Goal: Transaction & Acquisition: Book appointment/travel/reservation

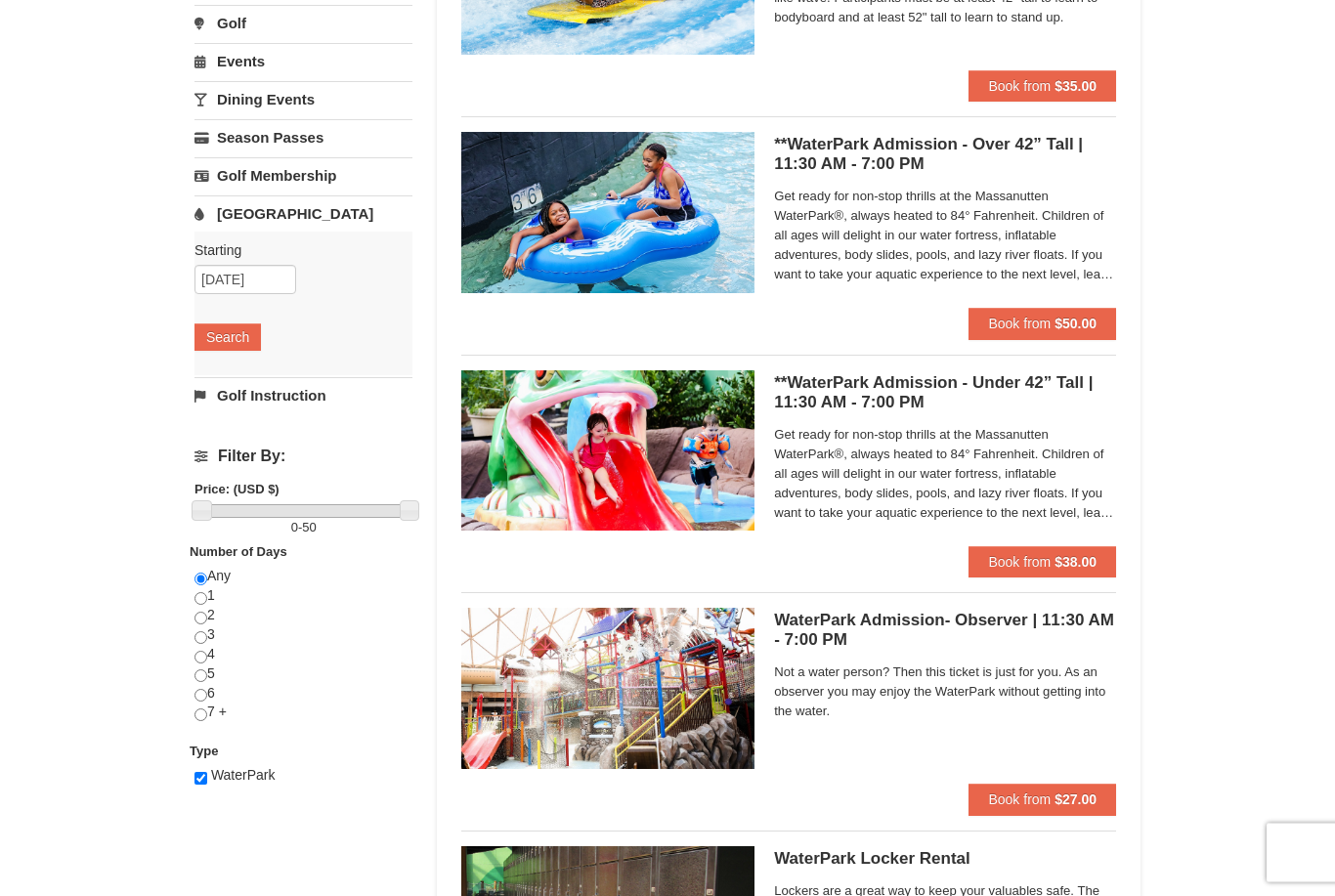
scroll to position [292, 0]
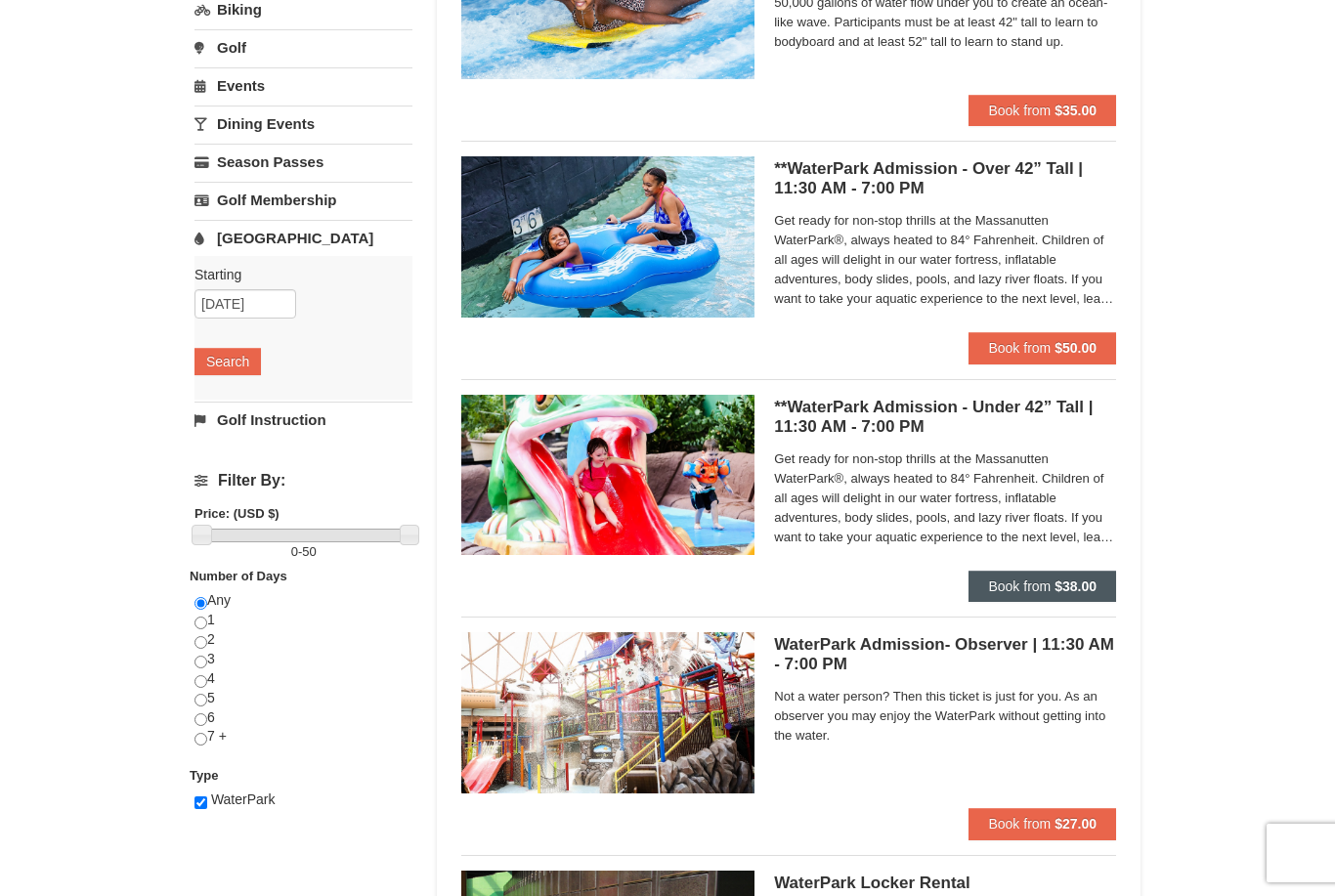
click at [1010, 596] on button "Book from $38.00" at bounding box center [1042, 586] width 148 height 32
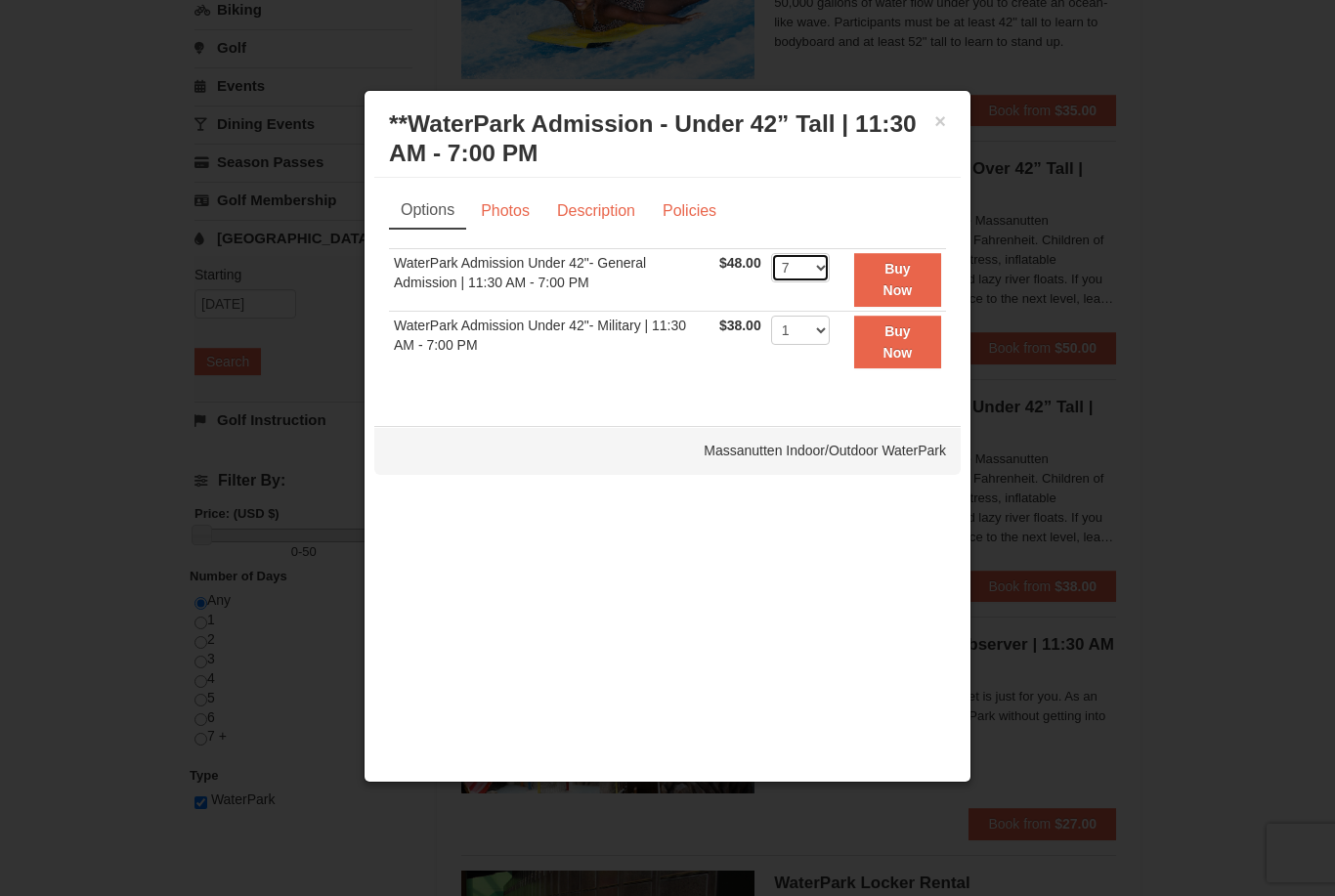
select select "8"
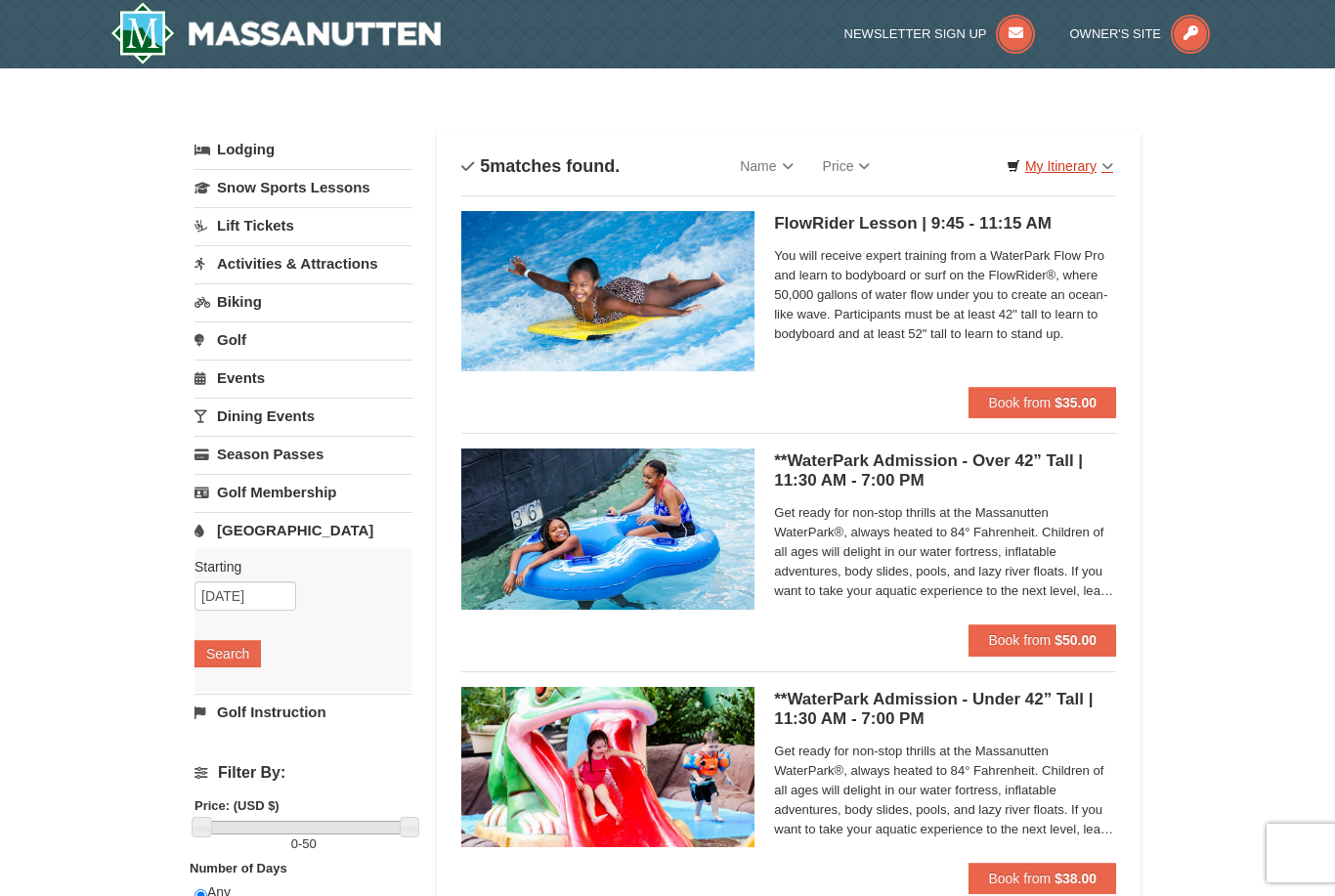
click at [1100, 165] on link "My Itinerary" at bounding box center [1059, 166] width 132 height 30
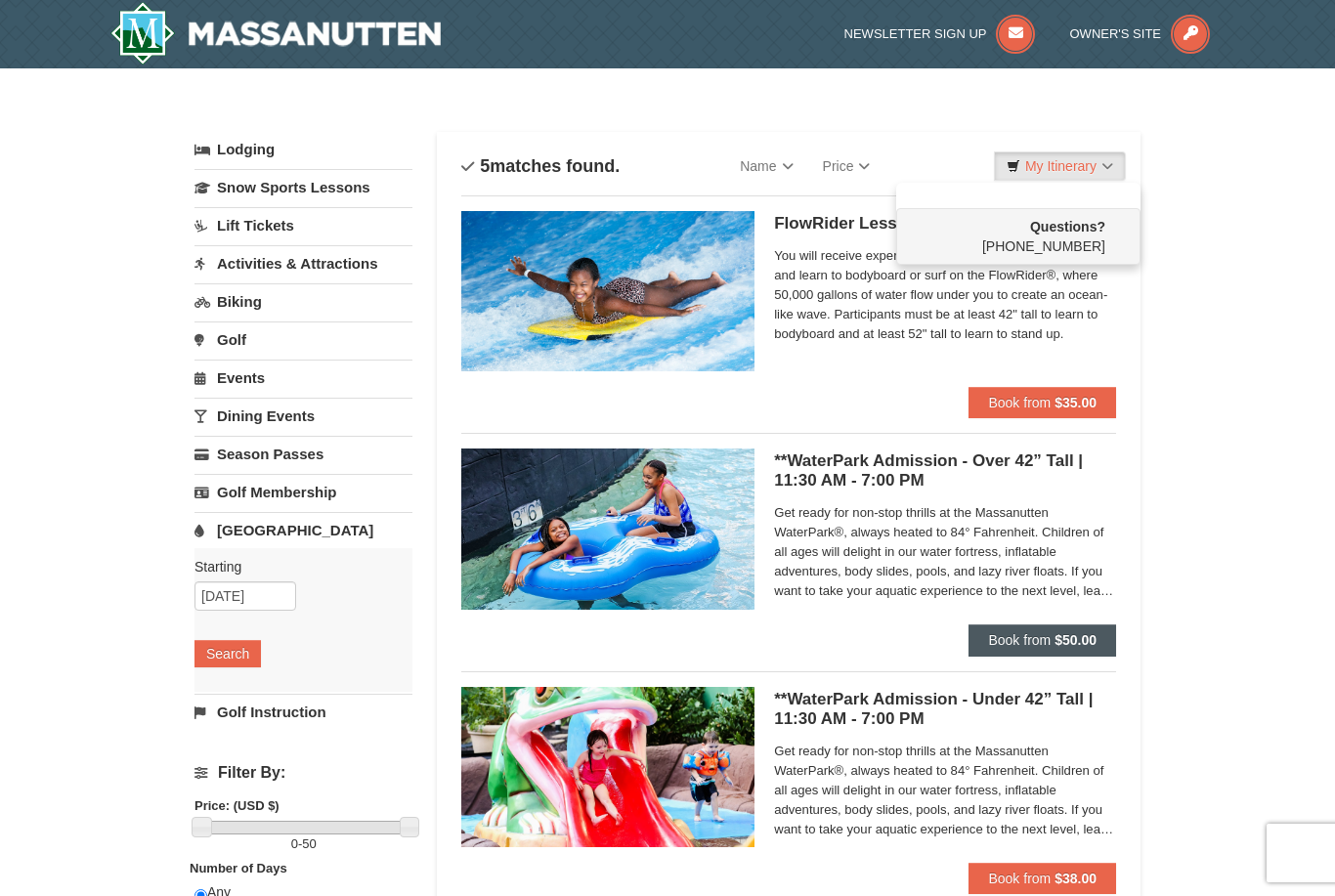
click at [1014, 643] on div at bounding box center [668, 448] width 1335 height 896
click at [1087, 640] on strong "$50.00" at bounding box center [1076, 640] width 42 height 16
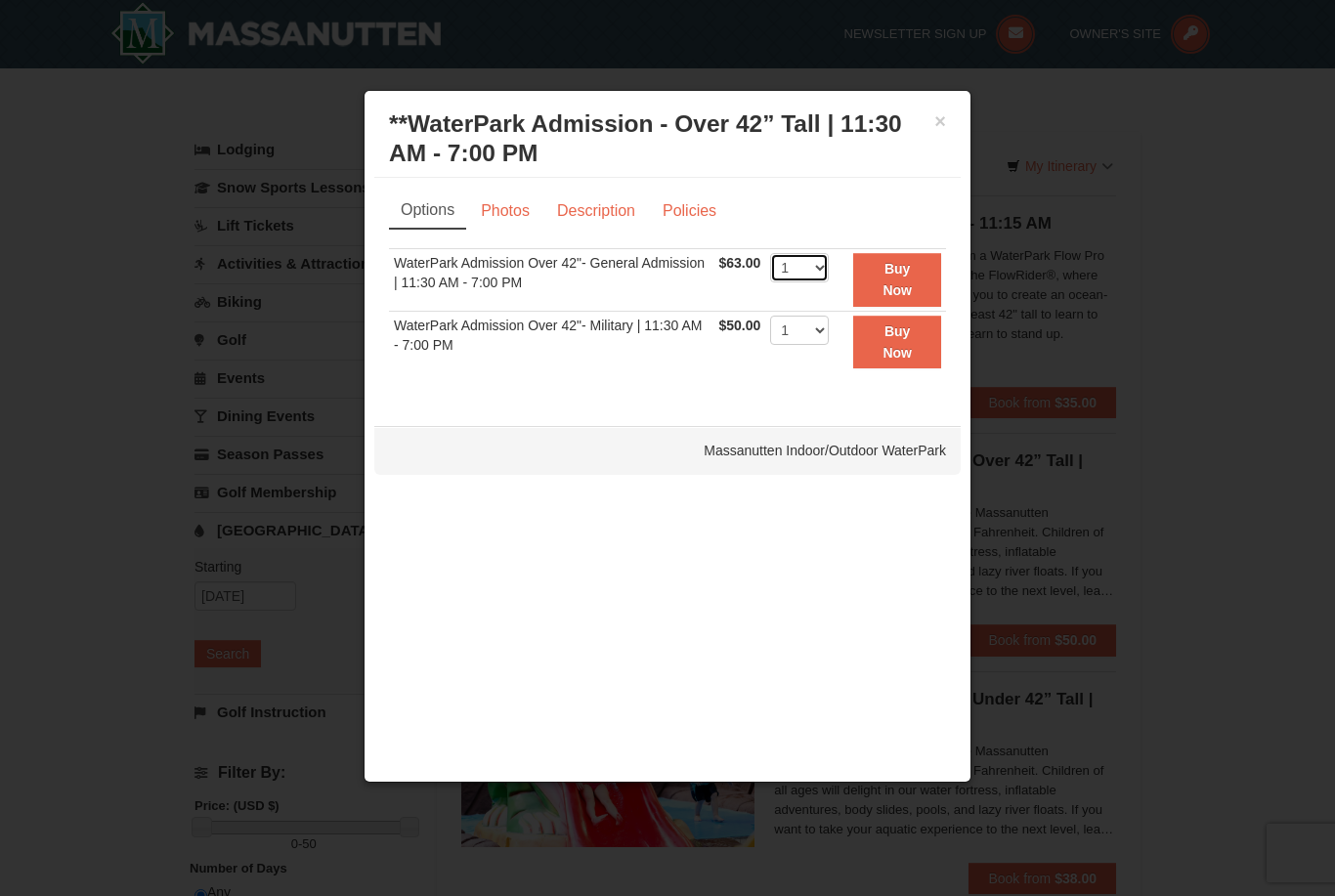
select select "8"
click at [900, 272] on strong "Buy Now" at bounding box center [897, 278] width 30 height 37
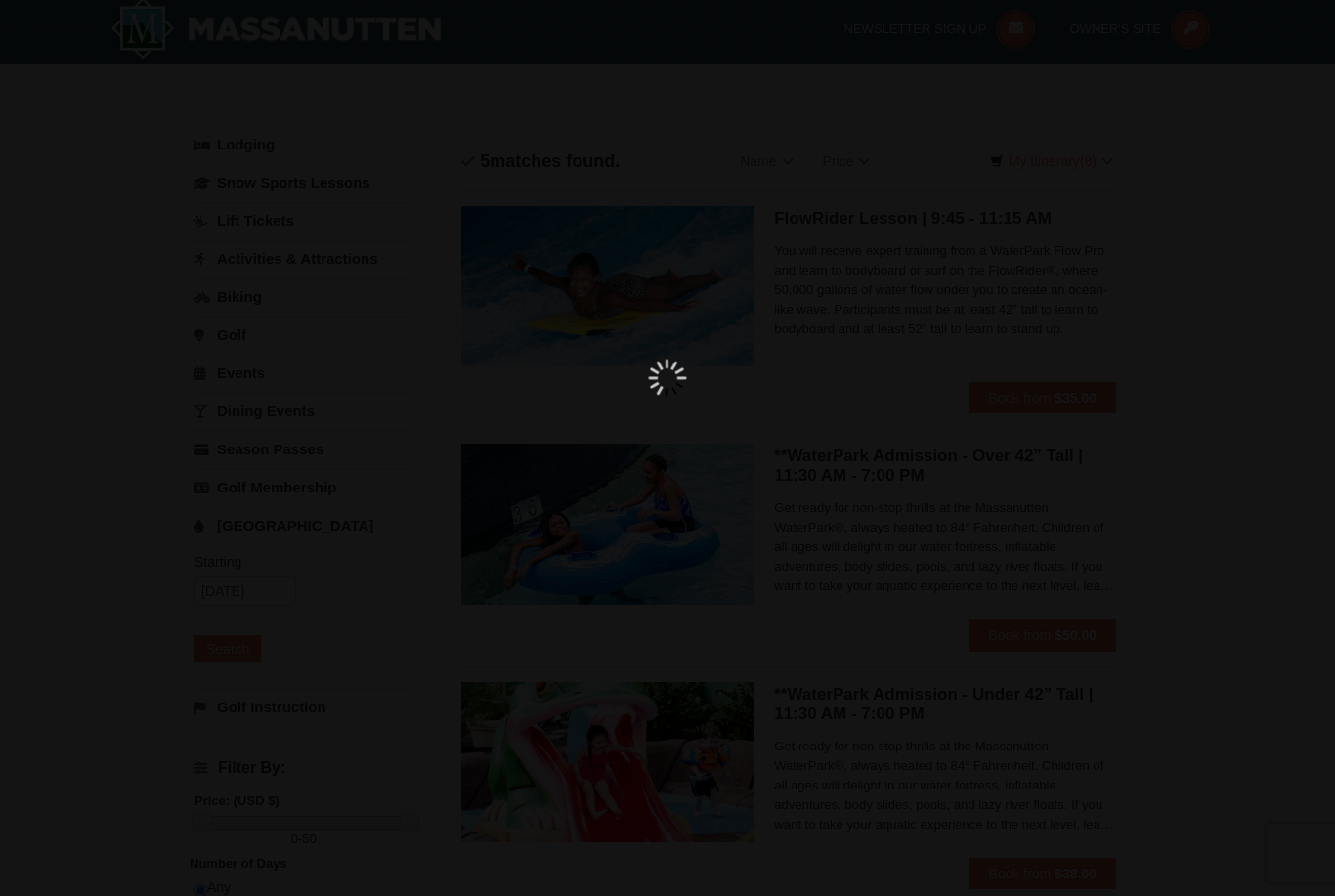
scroll to position [6, 0]
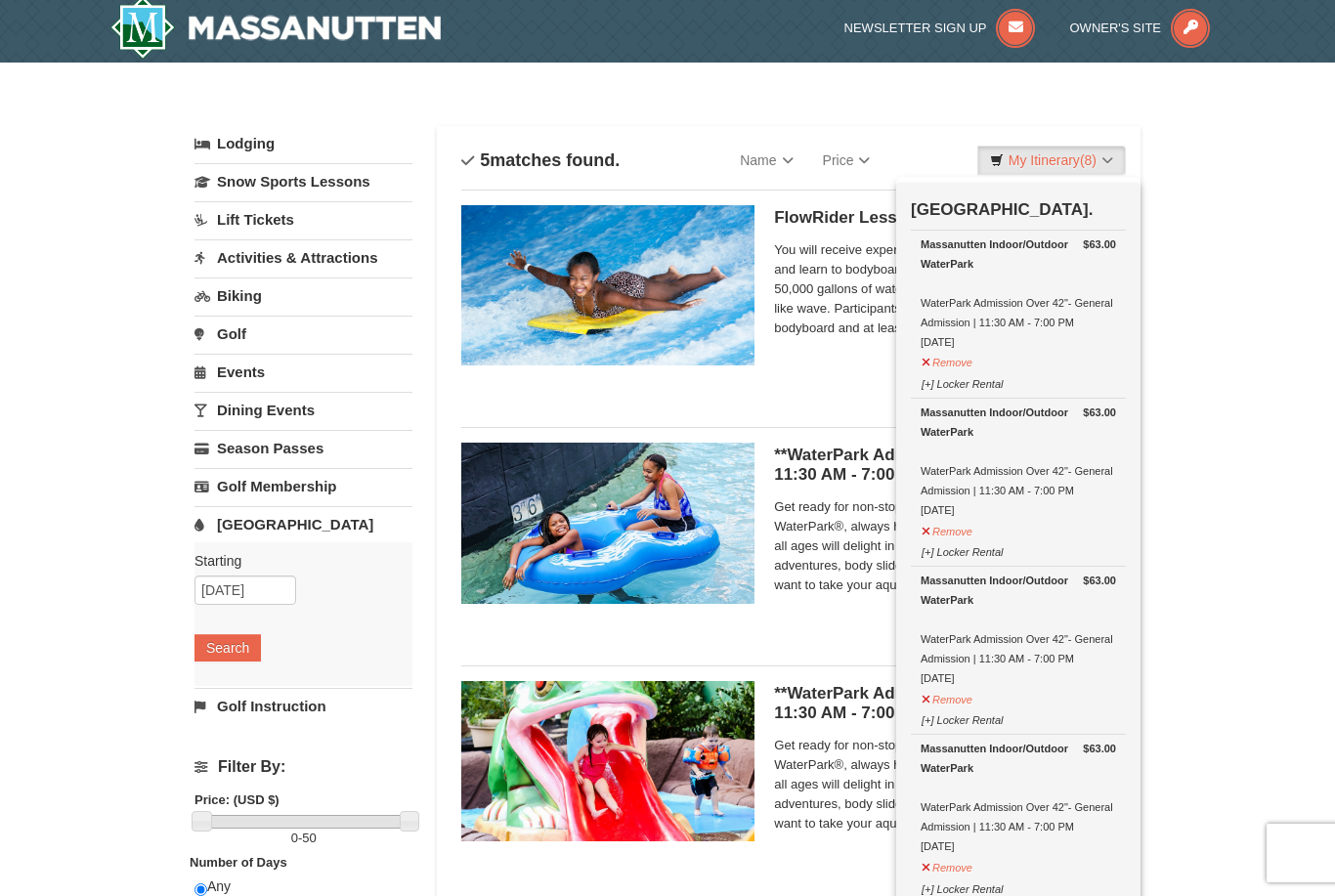
click at [1216, 466] on div "× Categories List Filter My Itinerary (8) Check Out Now [GEOGRAPHIC_DATA]. $63.…" at bounding box center [668, 747] width 1335 height 1369
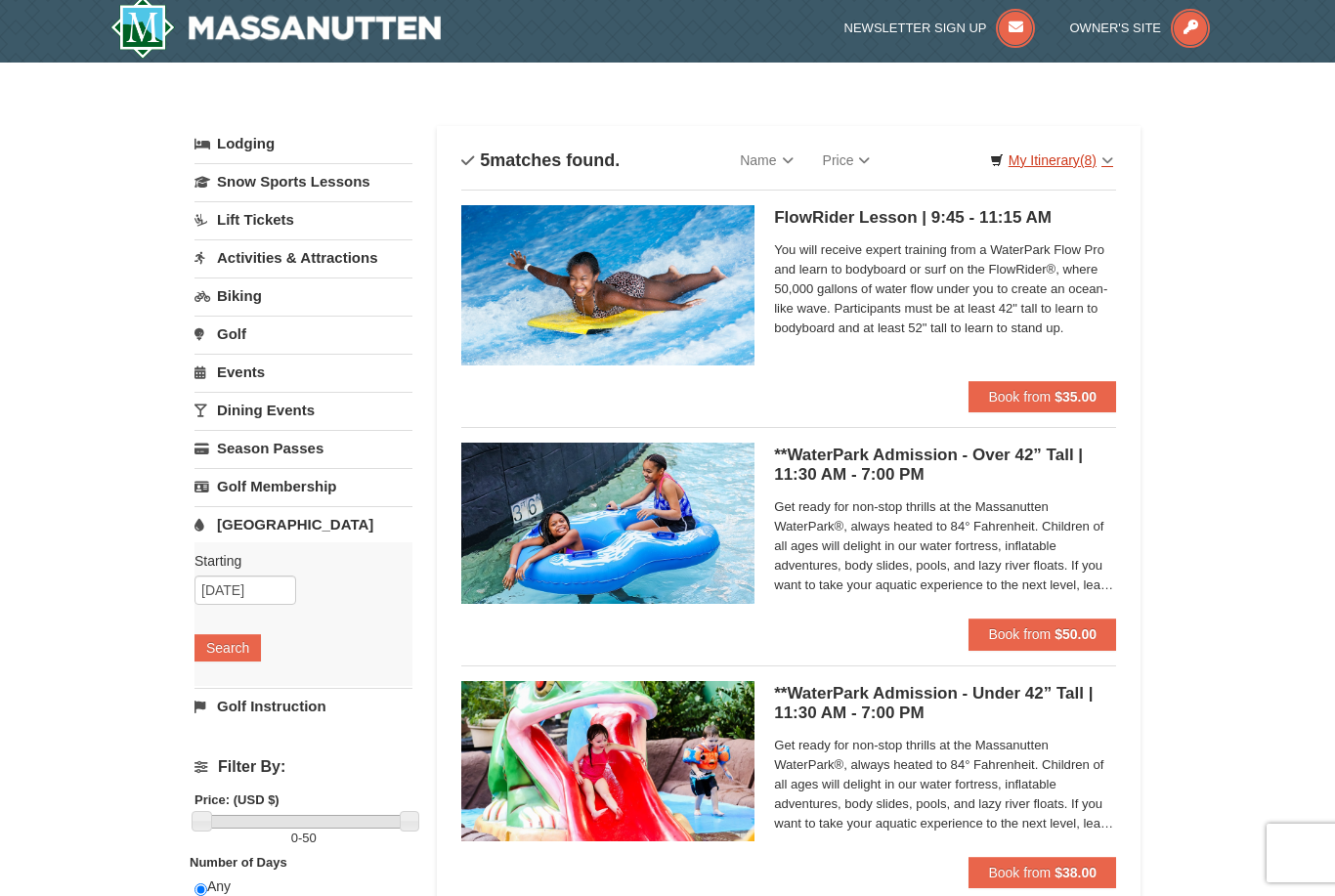
click at [1084, 158] on span "(8)" at bounding box center [1087, 160] width 17 height 16
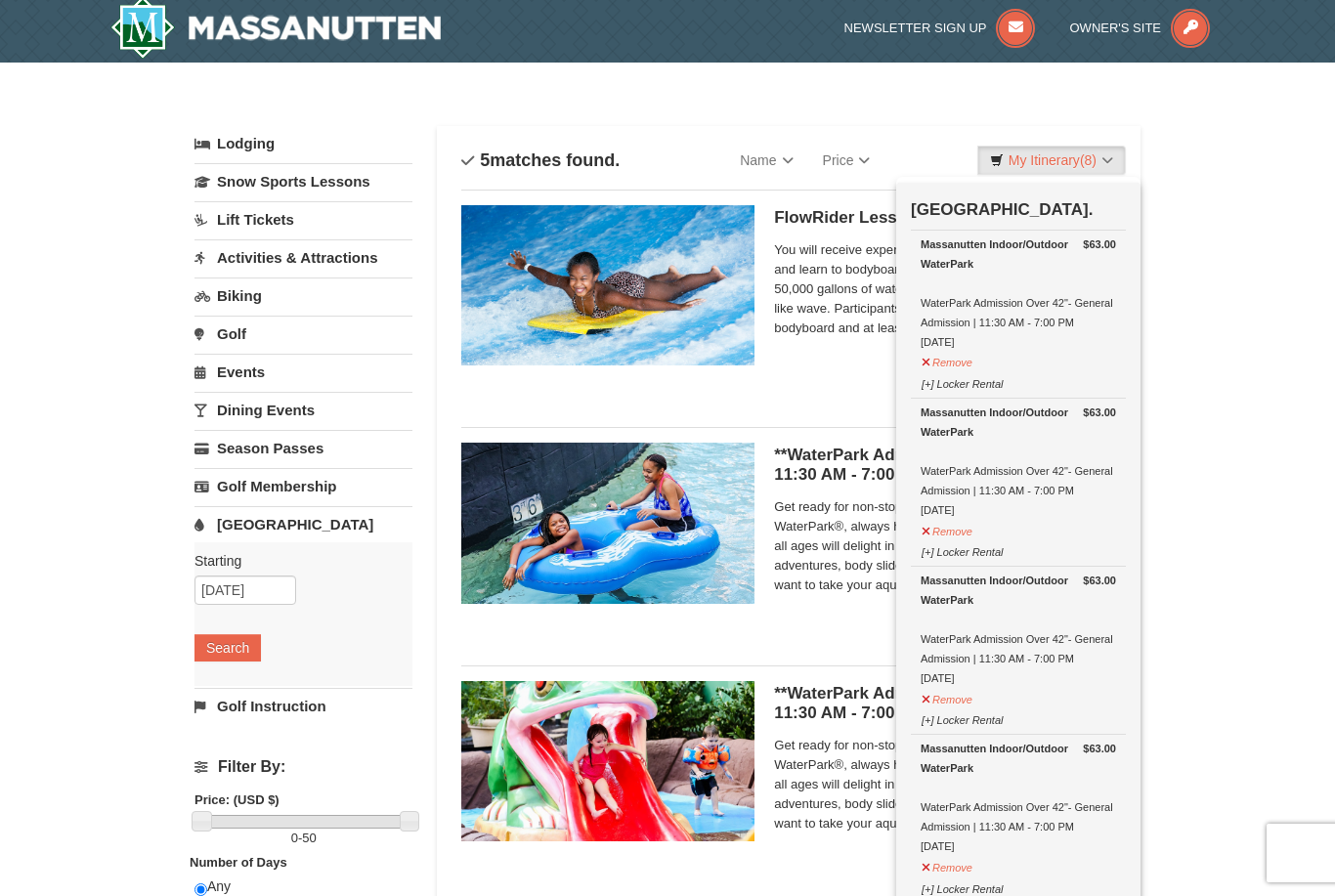
click at [1266, 329] on div at bounding box center [668, 448] width 1335 height 896
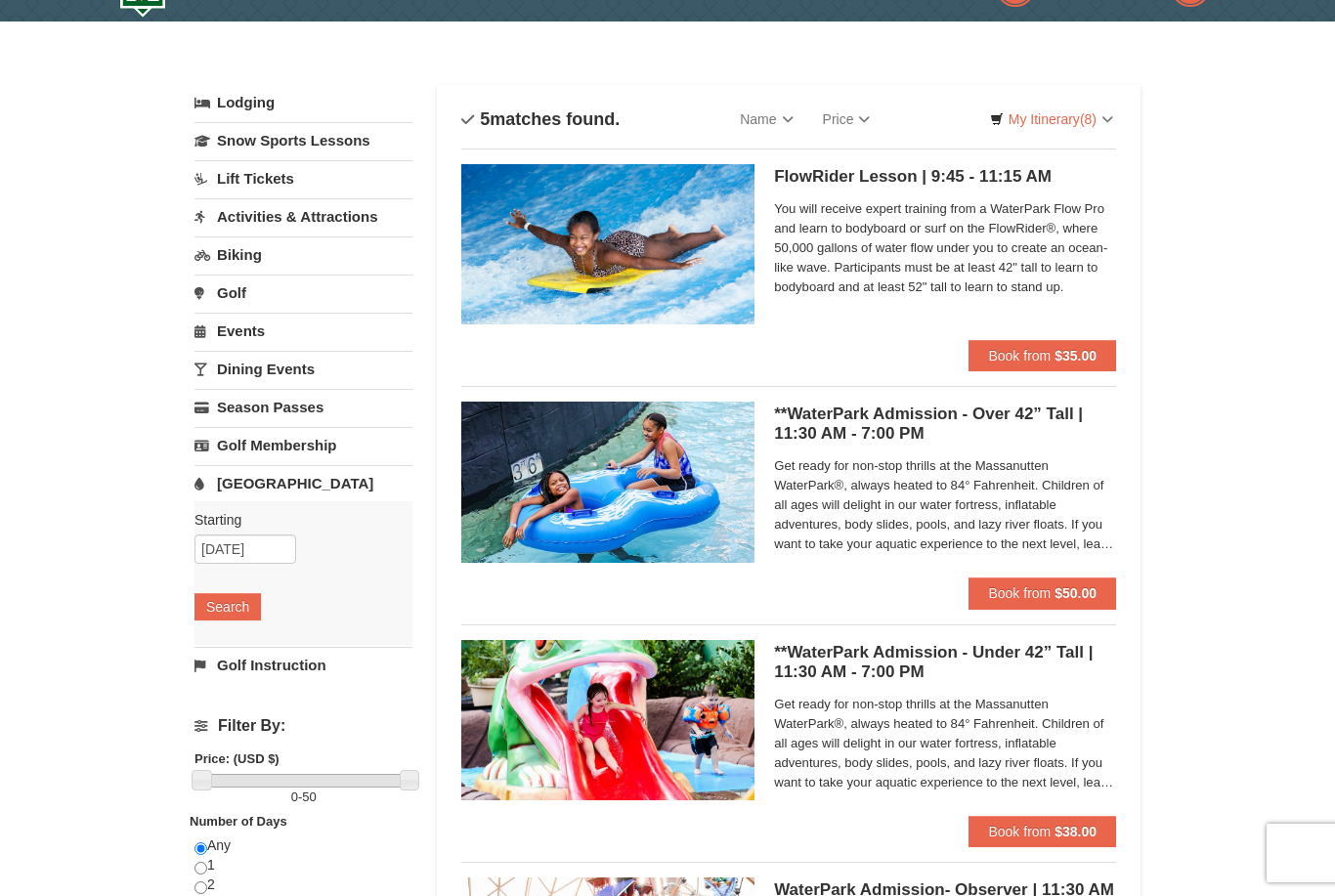
scroll to position [0, 0]
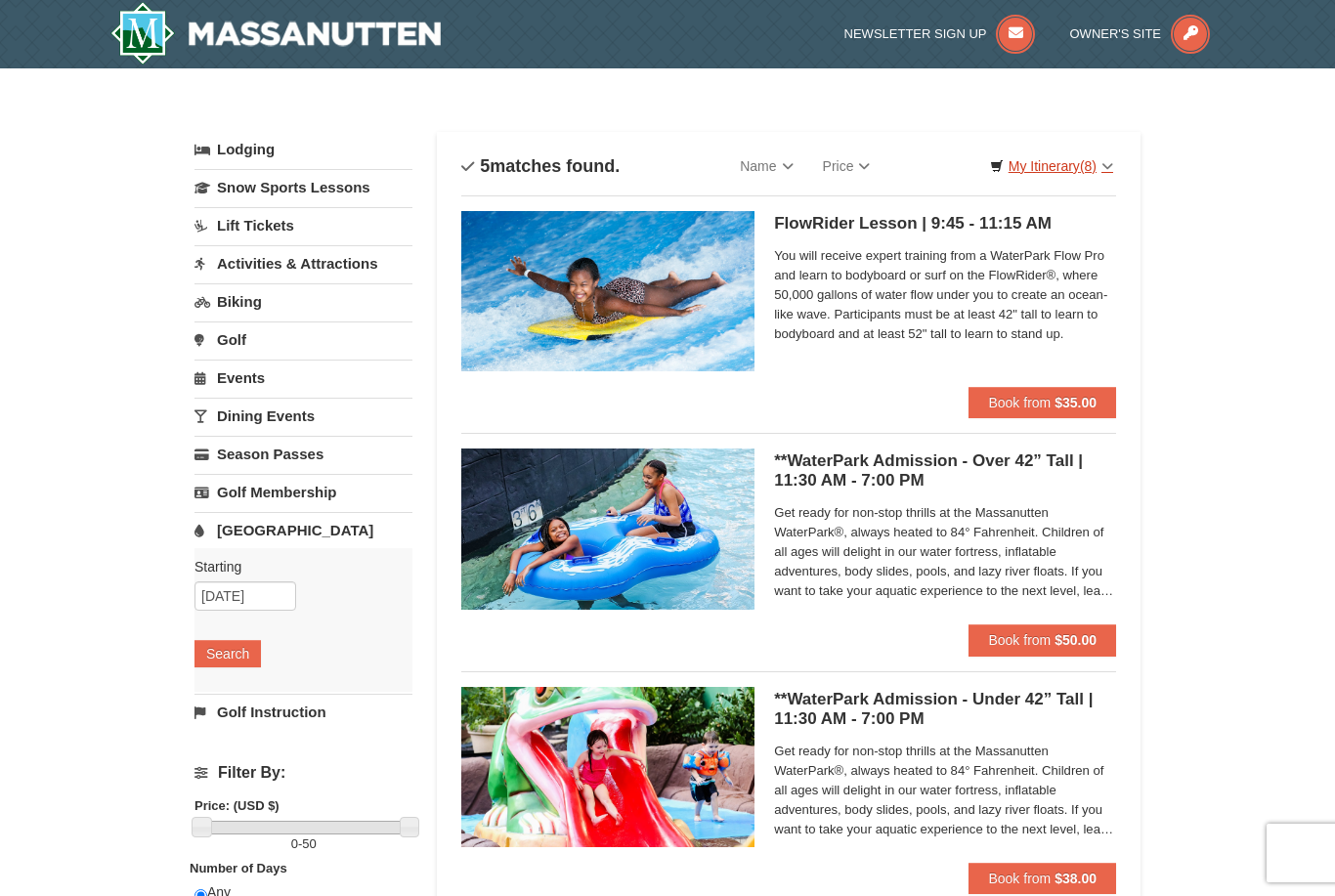
click at [1083, 168] on span "(8)" at bounding box center [1087, 166] width 17 height 16
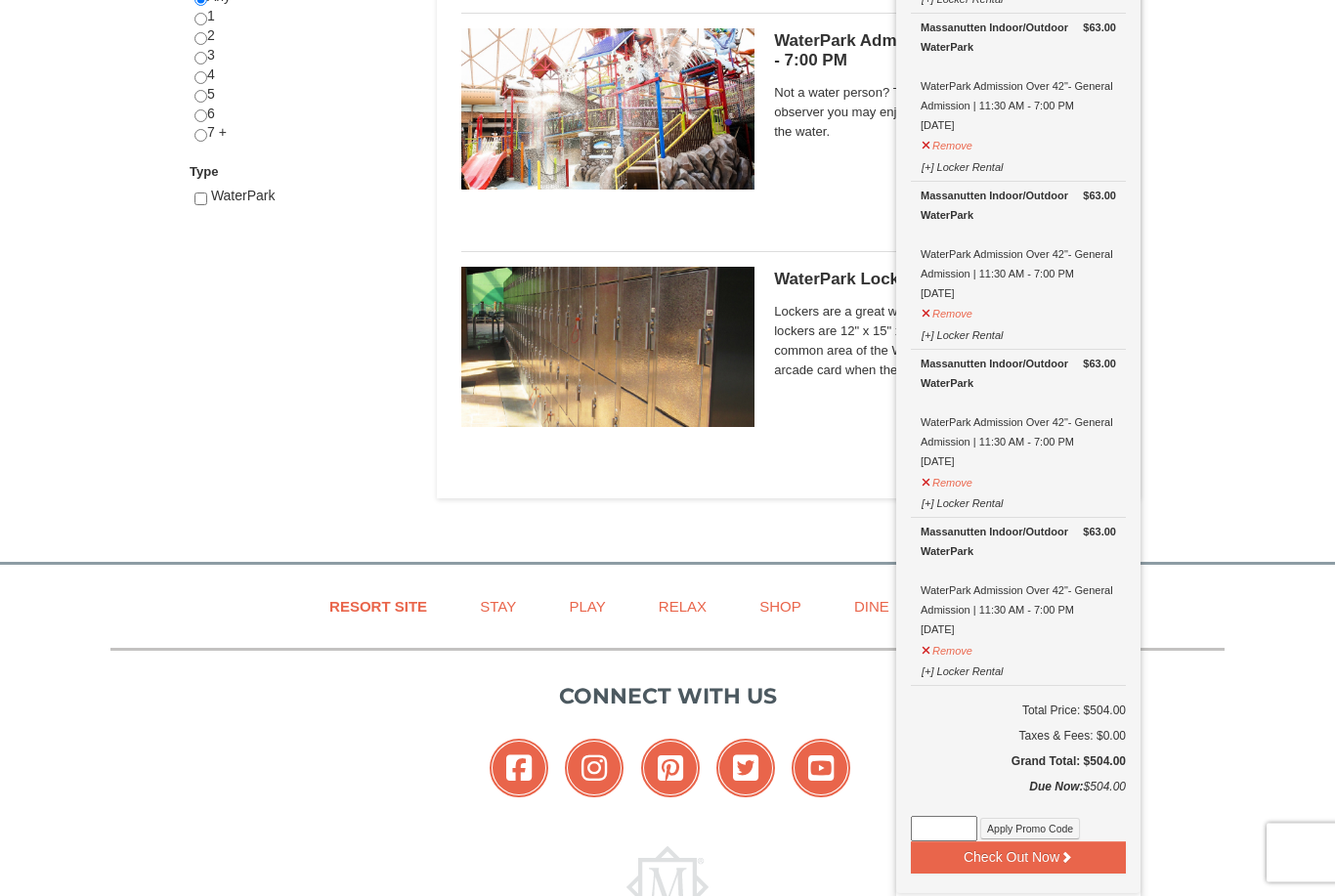
scroll to position [934, 0]
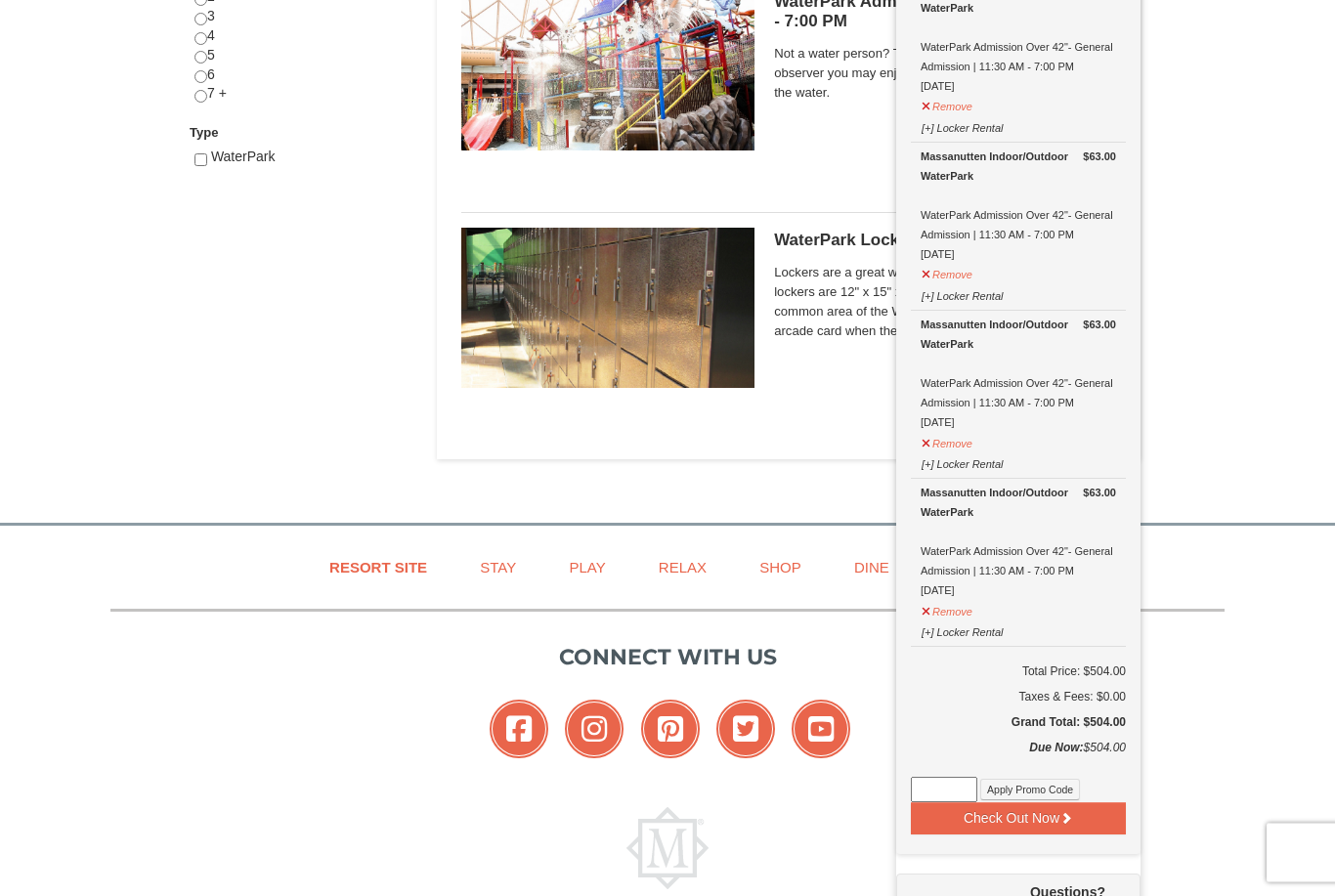
click at [1227, 637] on div at bounding box center [668, 448] width 1335 height 896
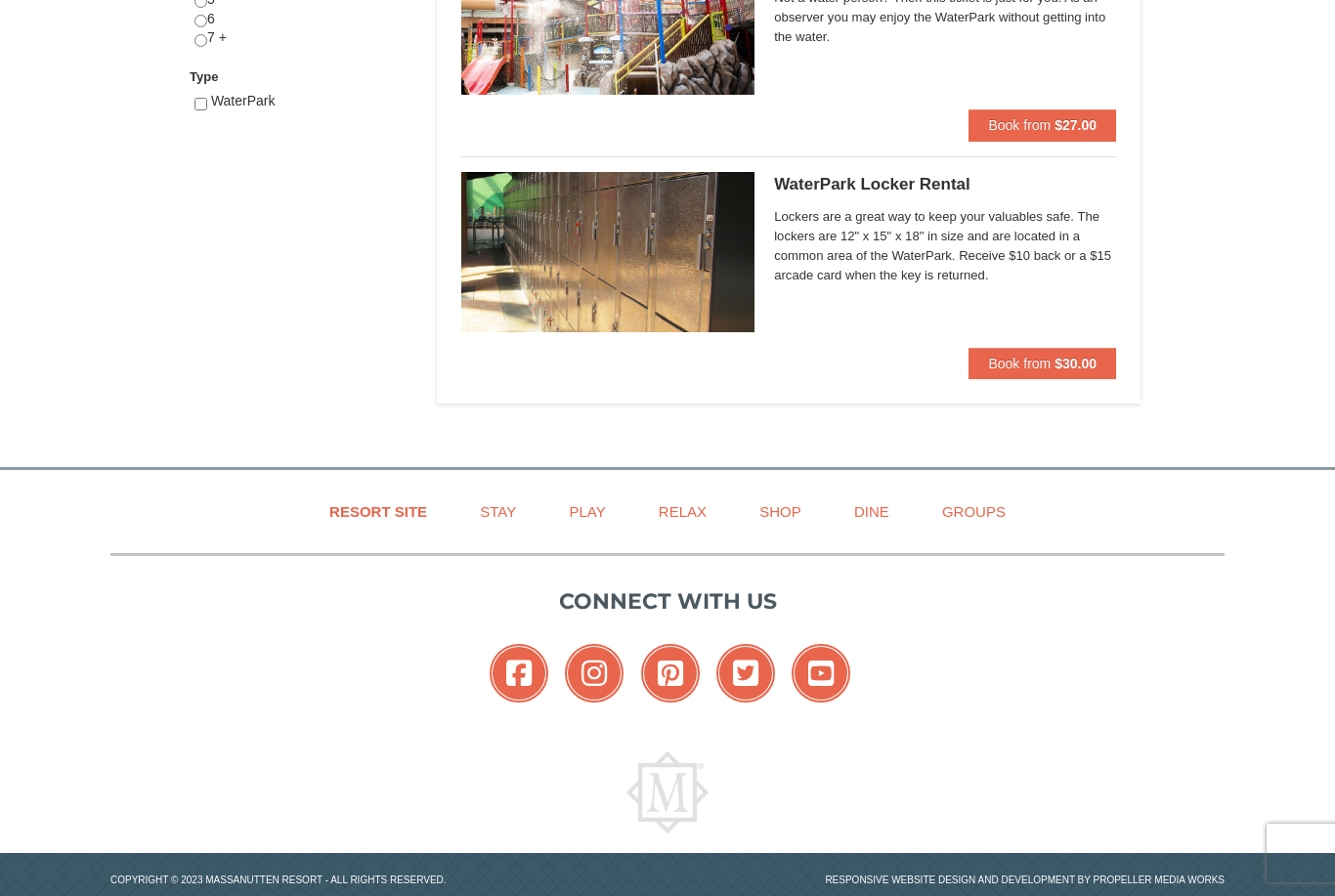
scroll to position [996, 0]
